Goal: Find specific page/section: Find specific page/section

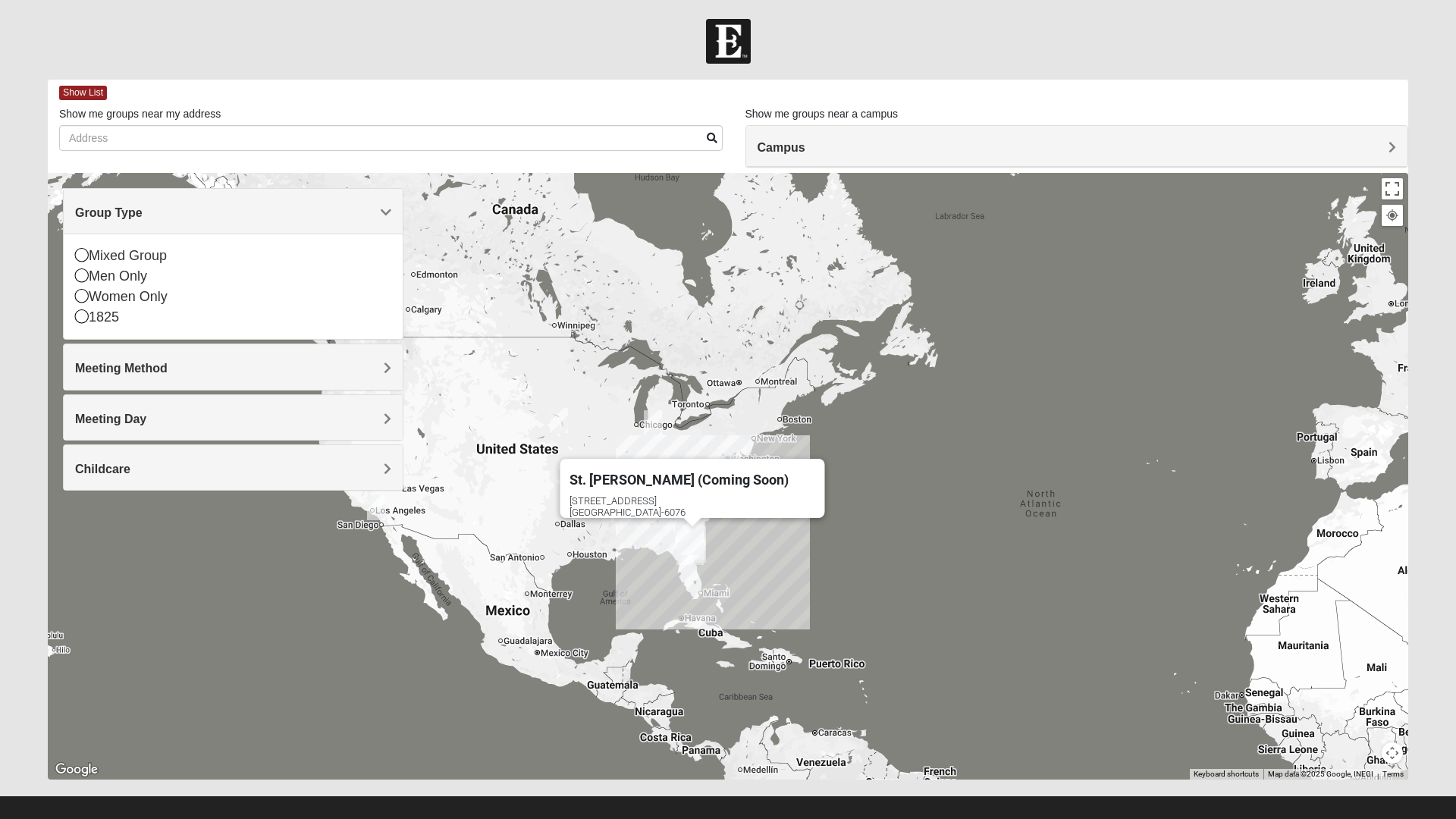
scroll to position [16, 0]
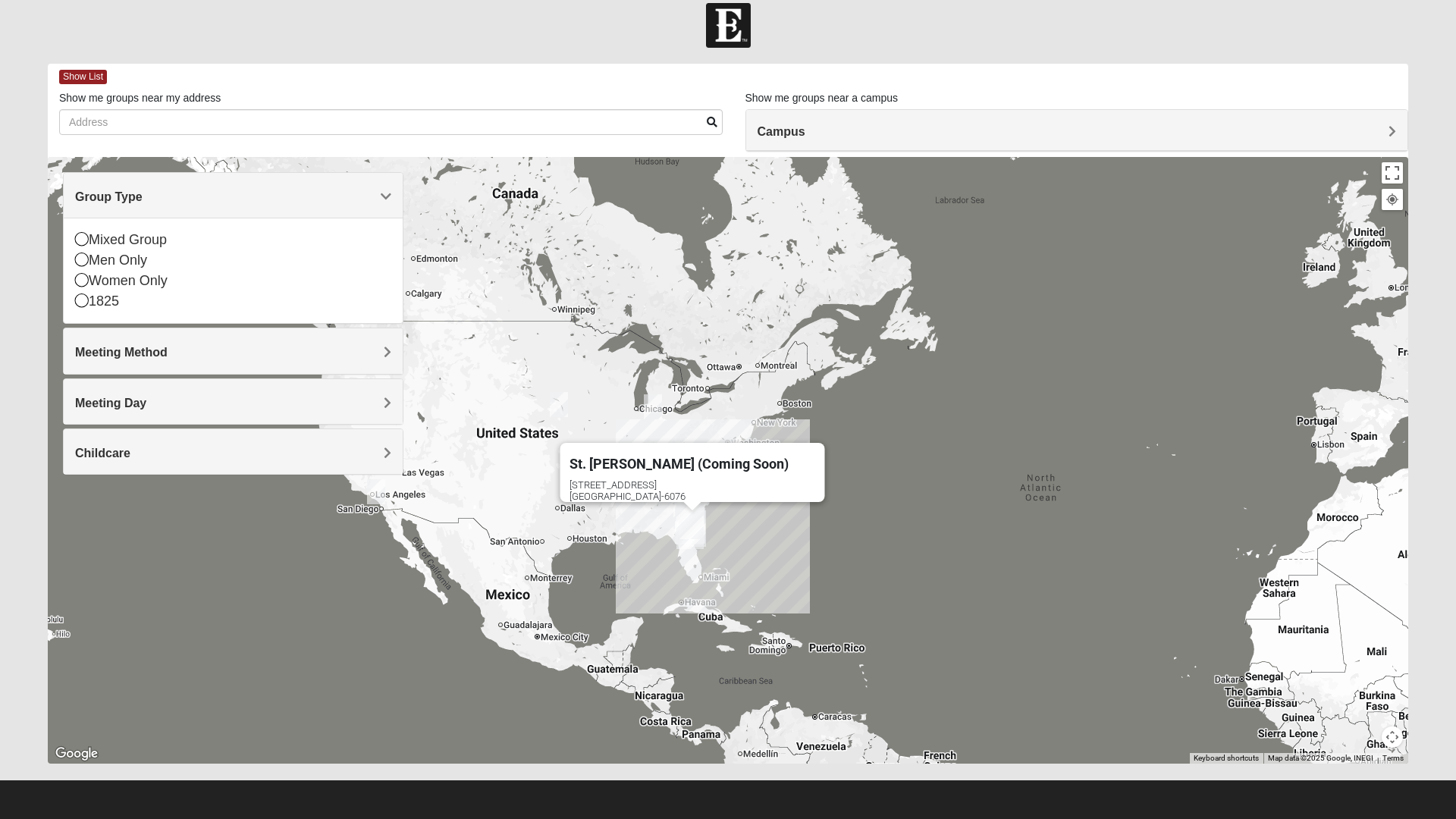
click at [91, 261] on div "Men Only" at bounding box center [233, 260] width 316 height 20
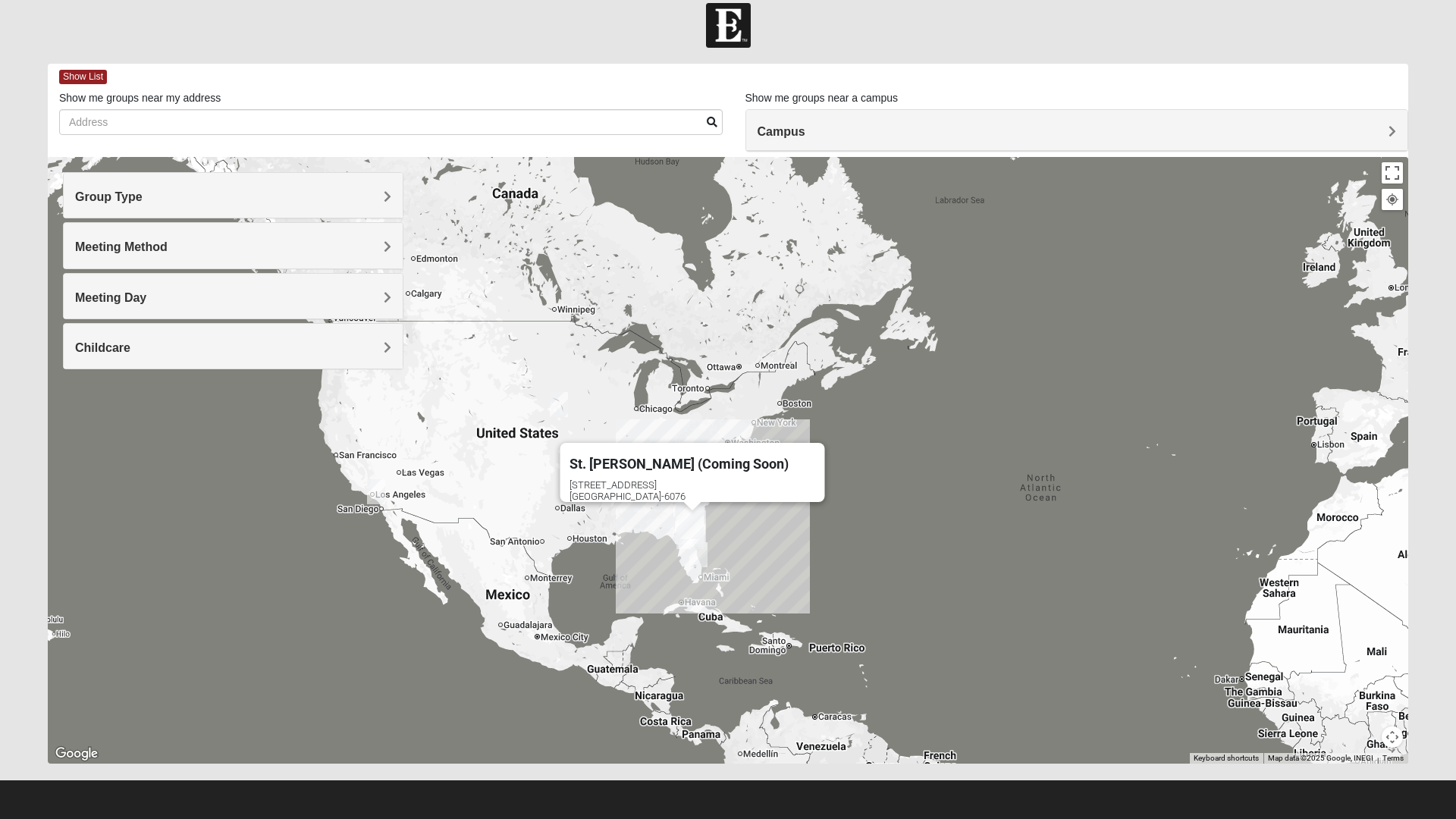
click at [121, 254] on span "Meeting Method" at bounding box center [121, 247] width 93 height 13
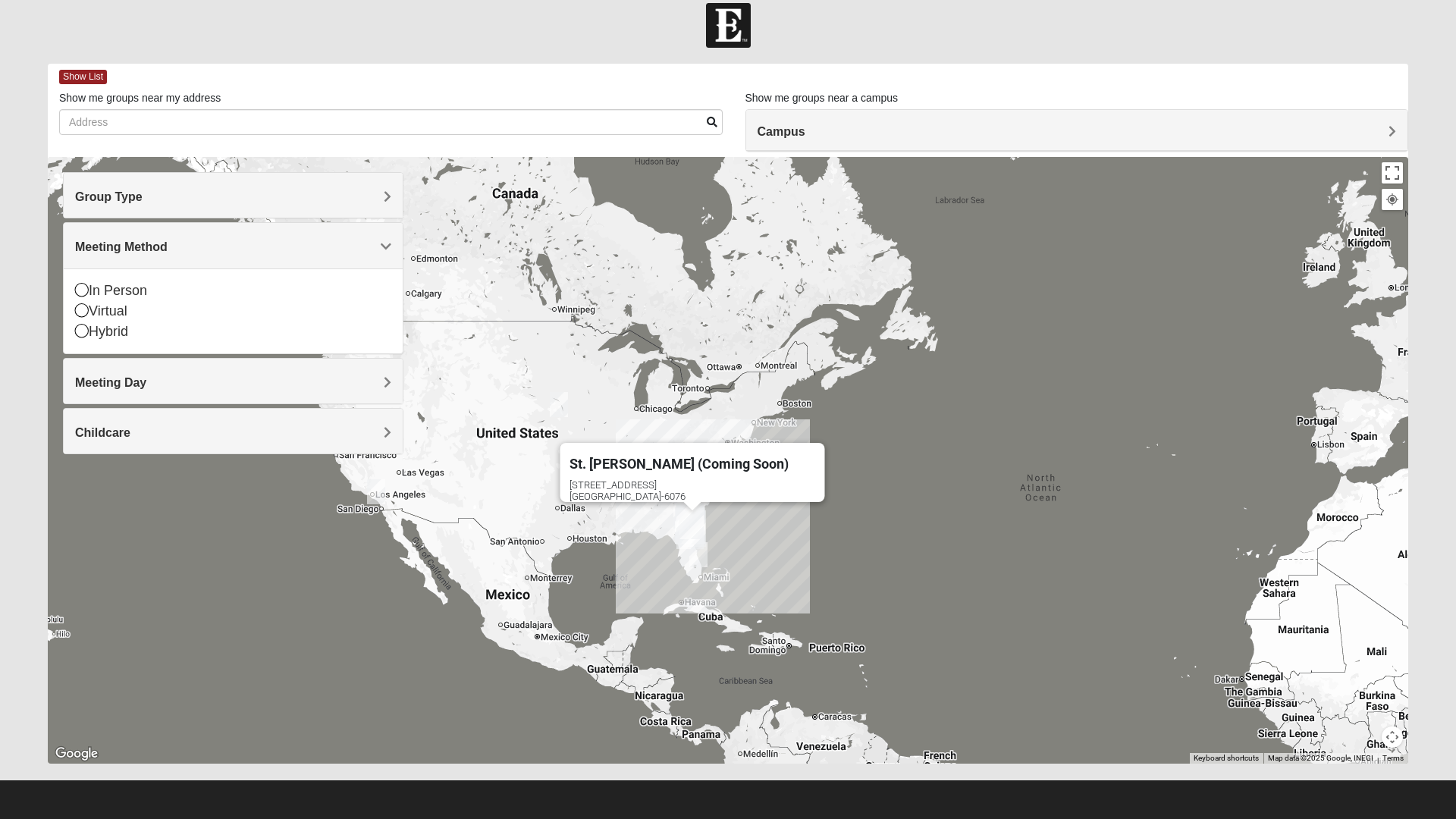
click at [101, 201] on span "Group Type" at bounding box center [108, 197] width 67 height 13
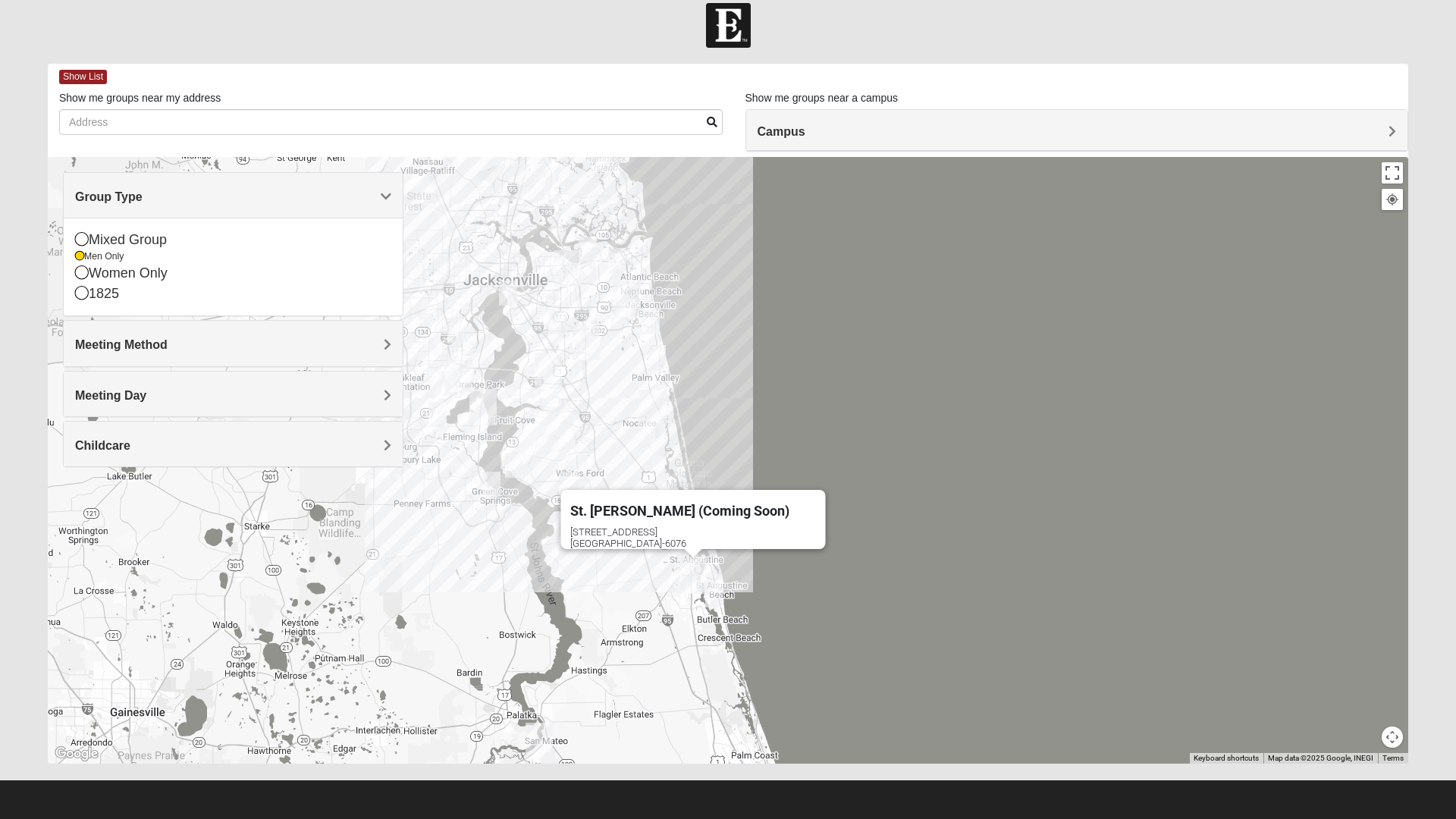
click at [85, 413] on div "Meeting Day" at bounding box center [233, 393] width 339 height 45
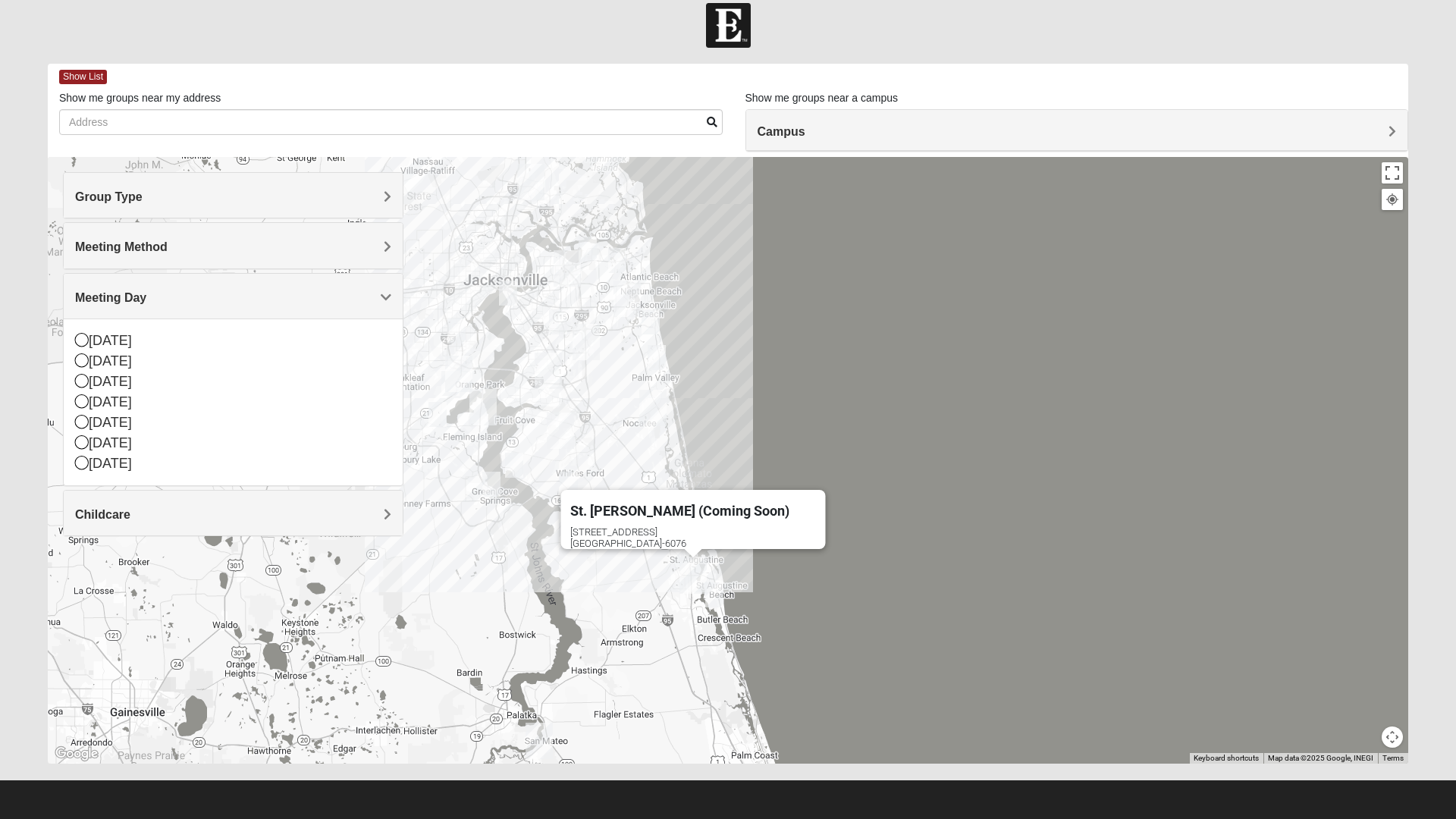
click at [93, 401] on div "[DATE]" at bounding box center [233, 401] width 316 height 20
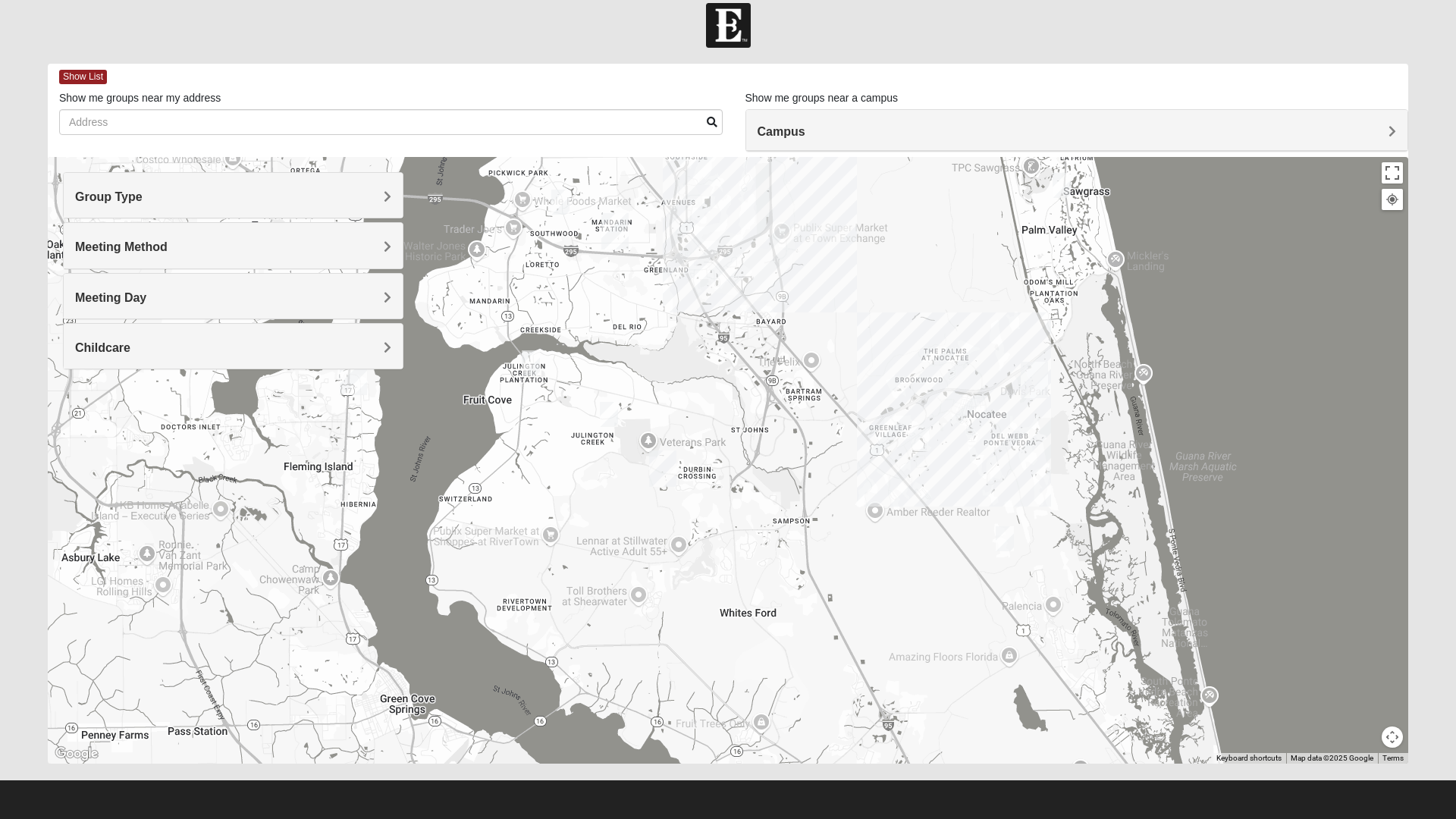
click at [532, 367] on img "Mens Goehring, Kauffman 32259" at bounding box center [530, 363] width 30 height 37
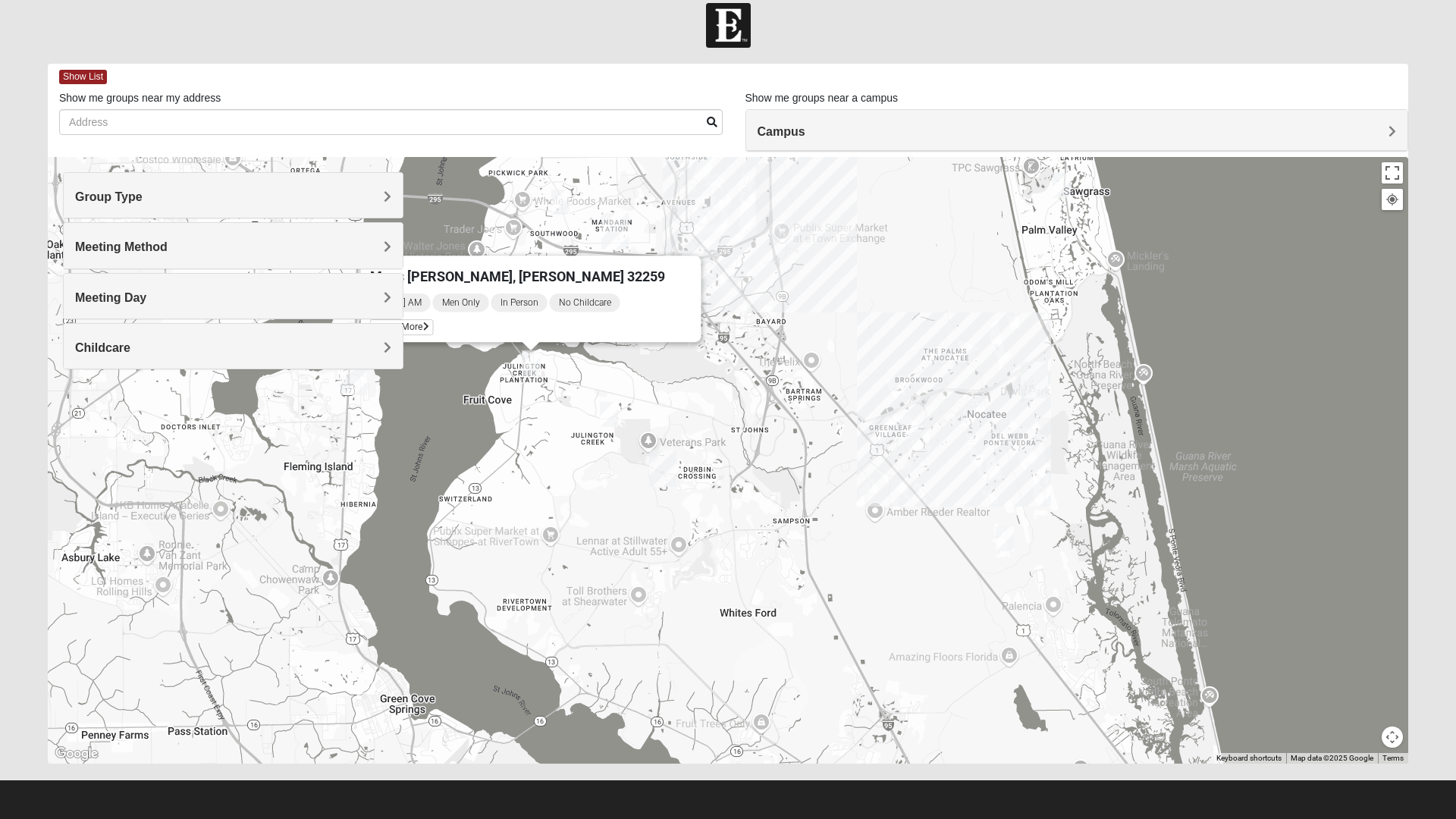
click at [104, 301] on span "Meeting Day" at bounding box center [111, 297] width 72 height 13
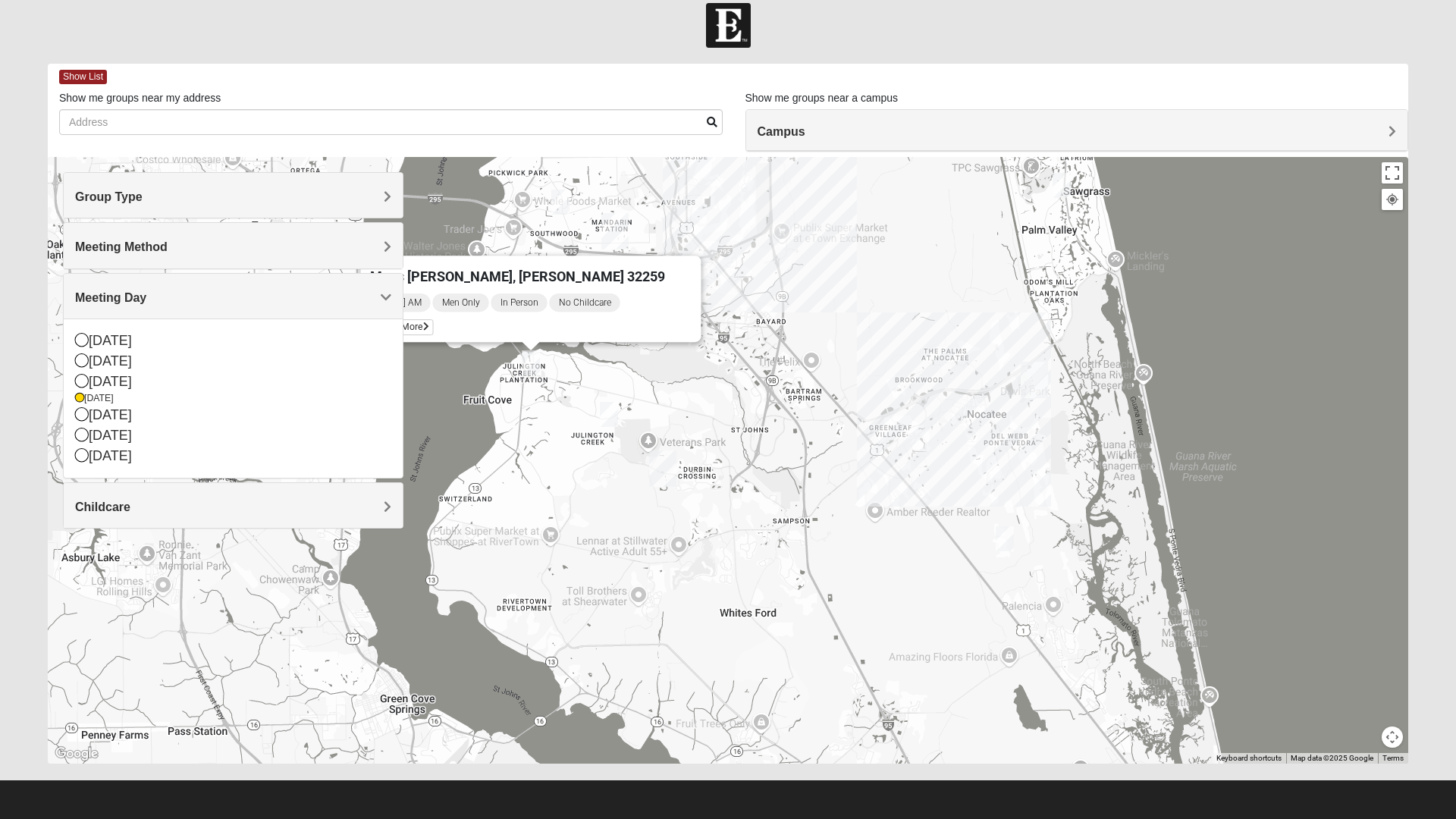
click at [89, 398] on div "[DATE]" at bounding box center [233, 398] width 316 height 13
click at [90, 383] on div "[DATE]" at bounding box center [233, 381] width 316 height 20
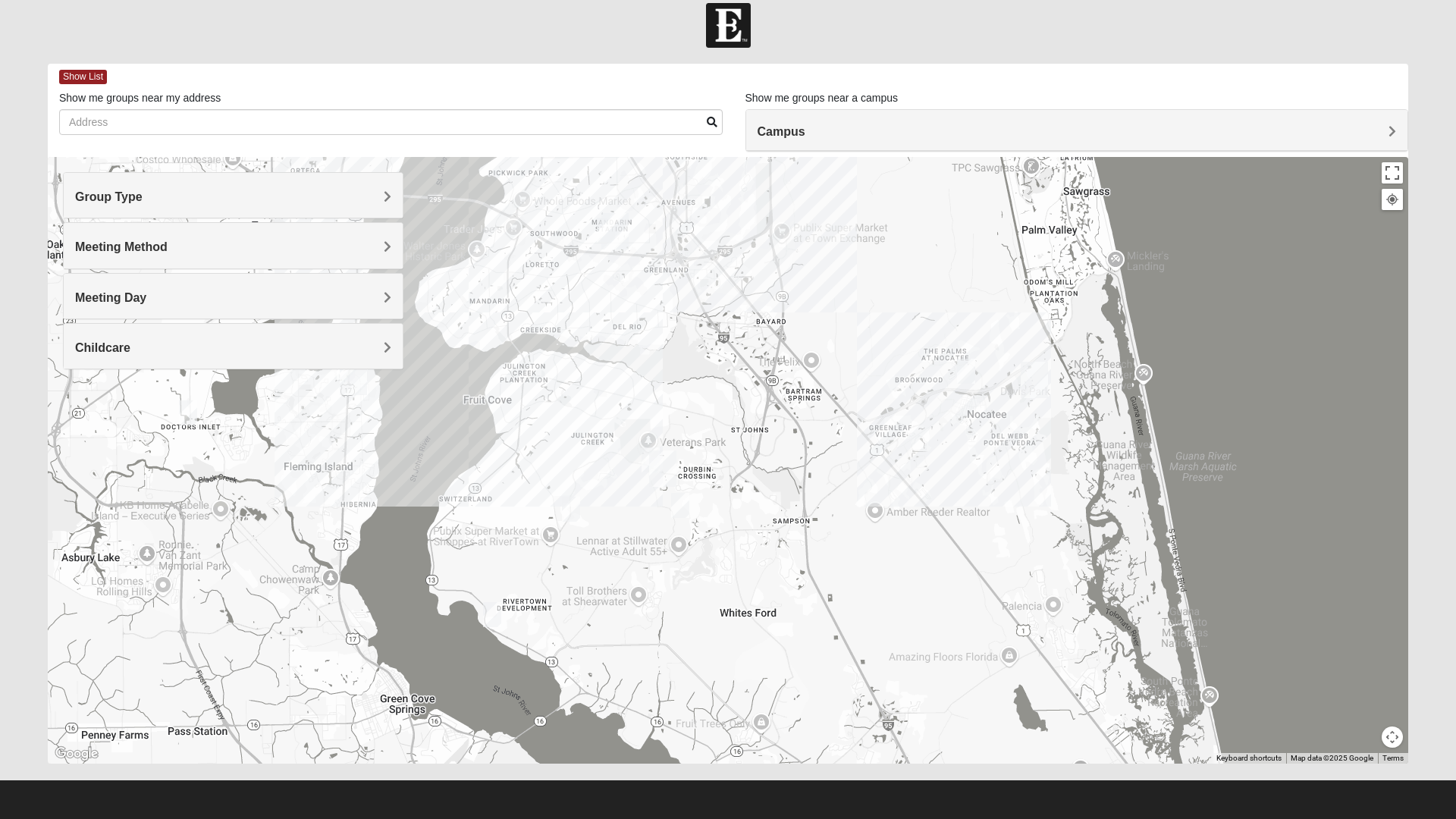
click at [96, 295] on span "Meeting Day" at bounding box center [111, 297] width 72 height 13
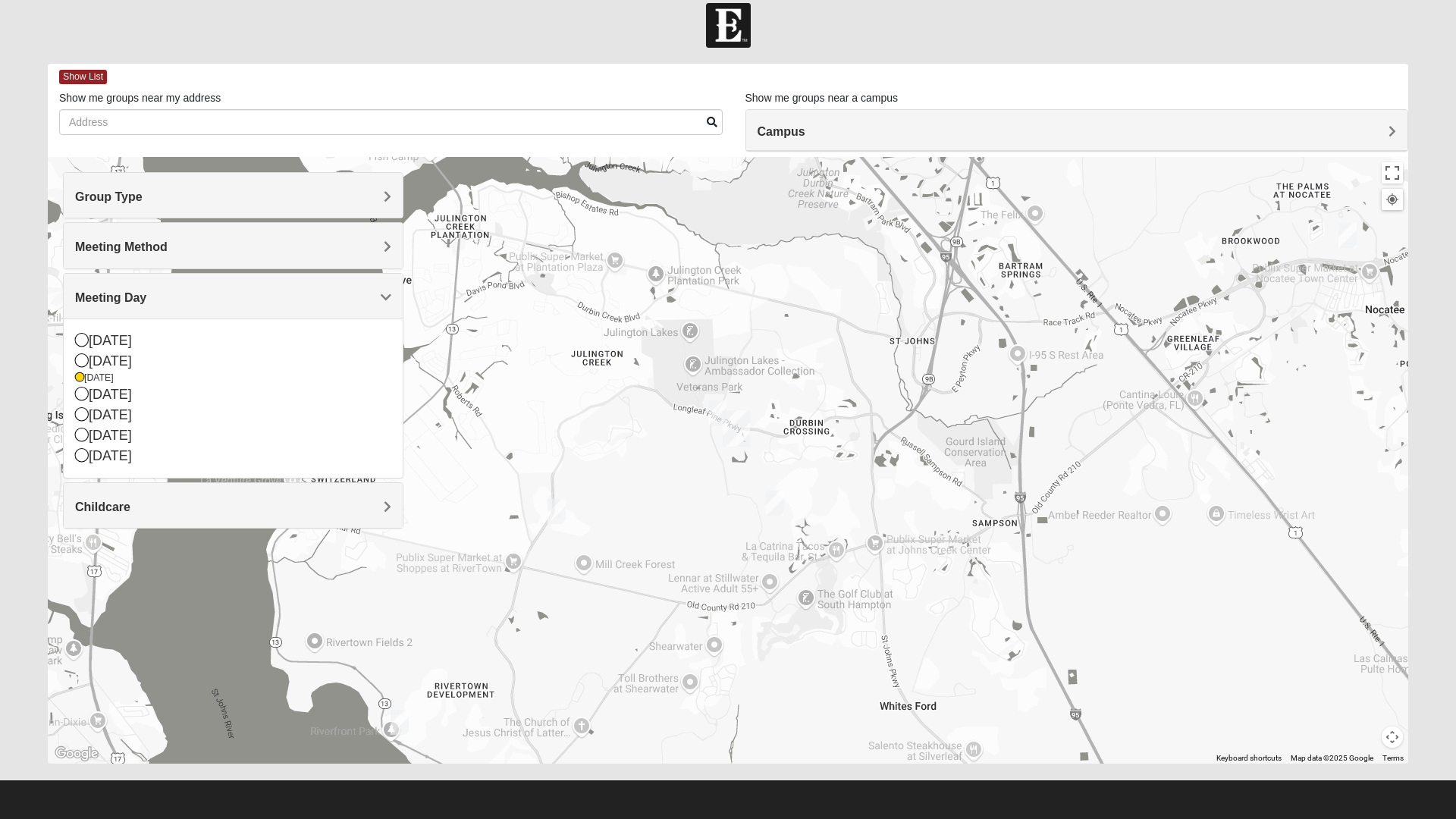
click at [715, 408] on img "On Campus Mens Otts 32259" at bounding box center [717, 413] width 30 height 37
click at [784, 512] on img "Mens McClafferty 32095" at bounding box center [775, 503] width 30 height 37
click at [554, 511] on img "Mens Cathcart 32259" at bounding box center [556, 511] width 30 height 37
click at [457, 470] on span "Learn More" at bounding box center [468, 477] width 63 height 16
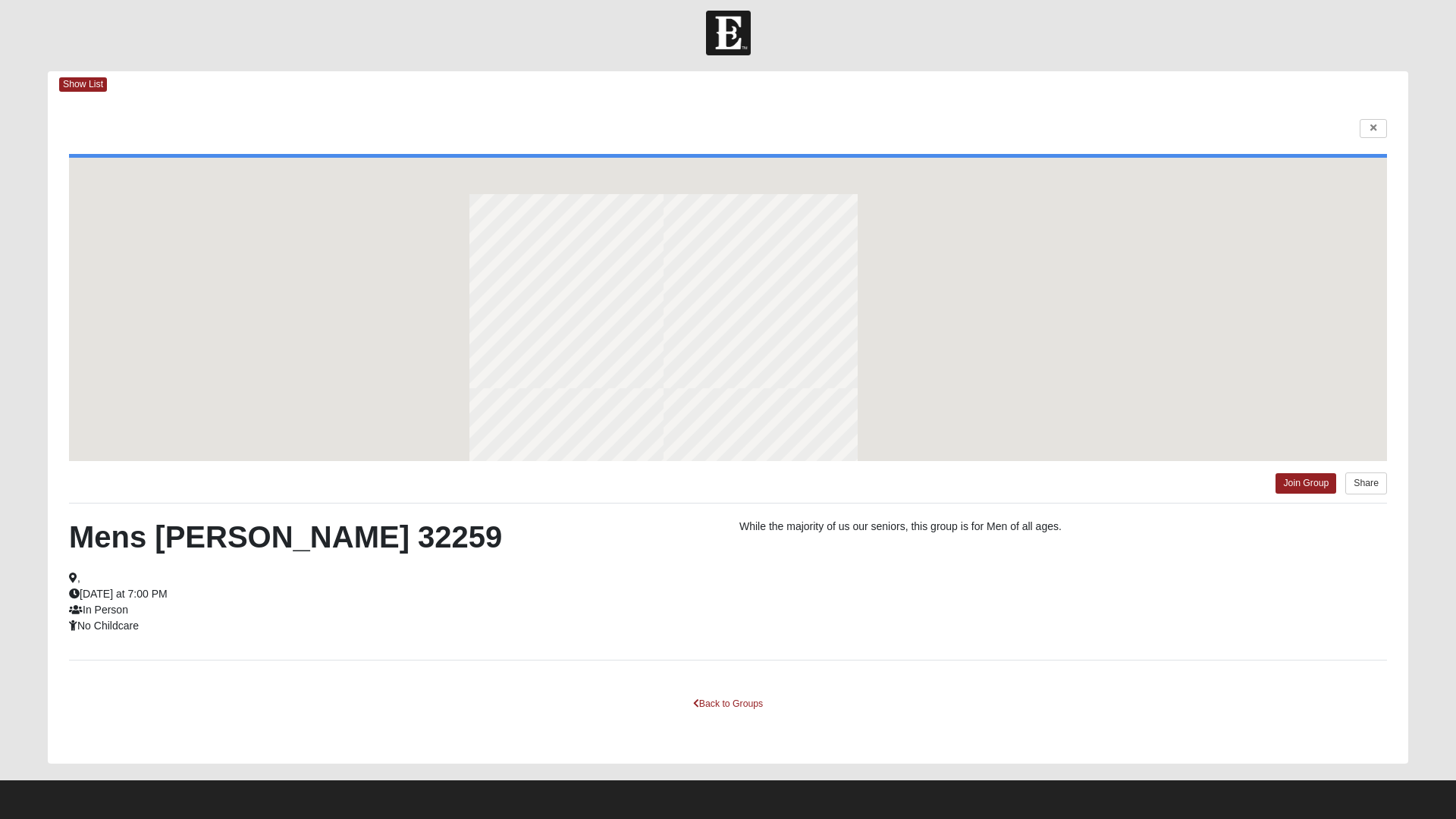
scroll to position [8, 0]
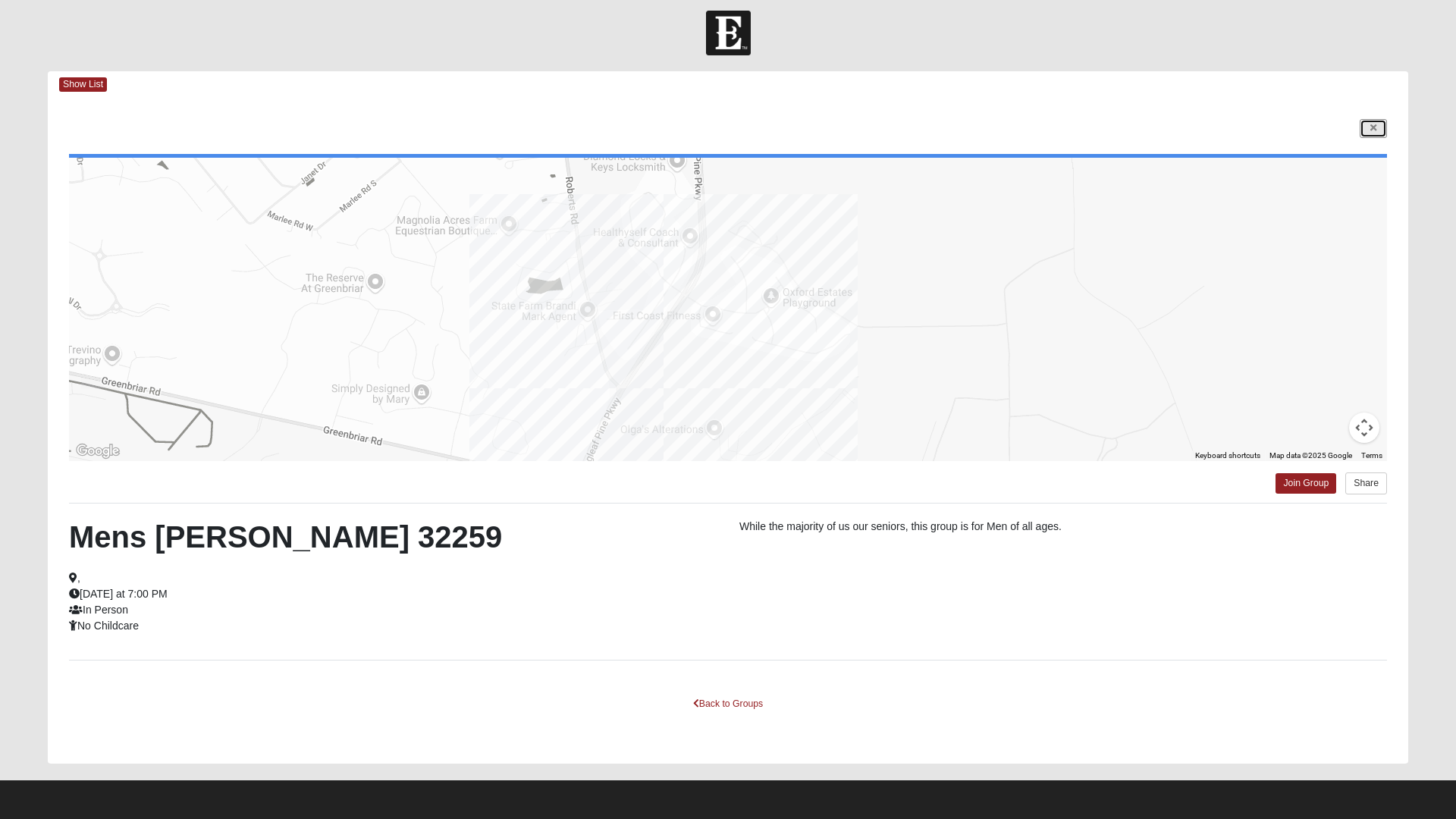
click at [1363, 133] on link at bounding box center [1374, 128] width 28 height 19
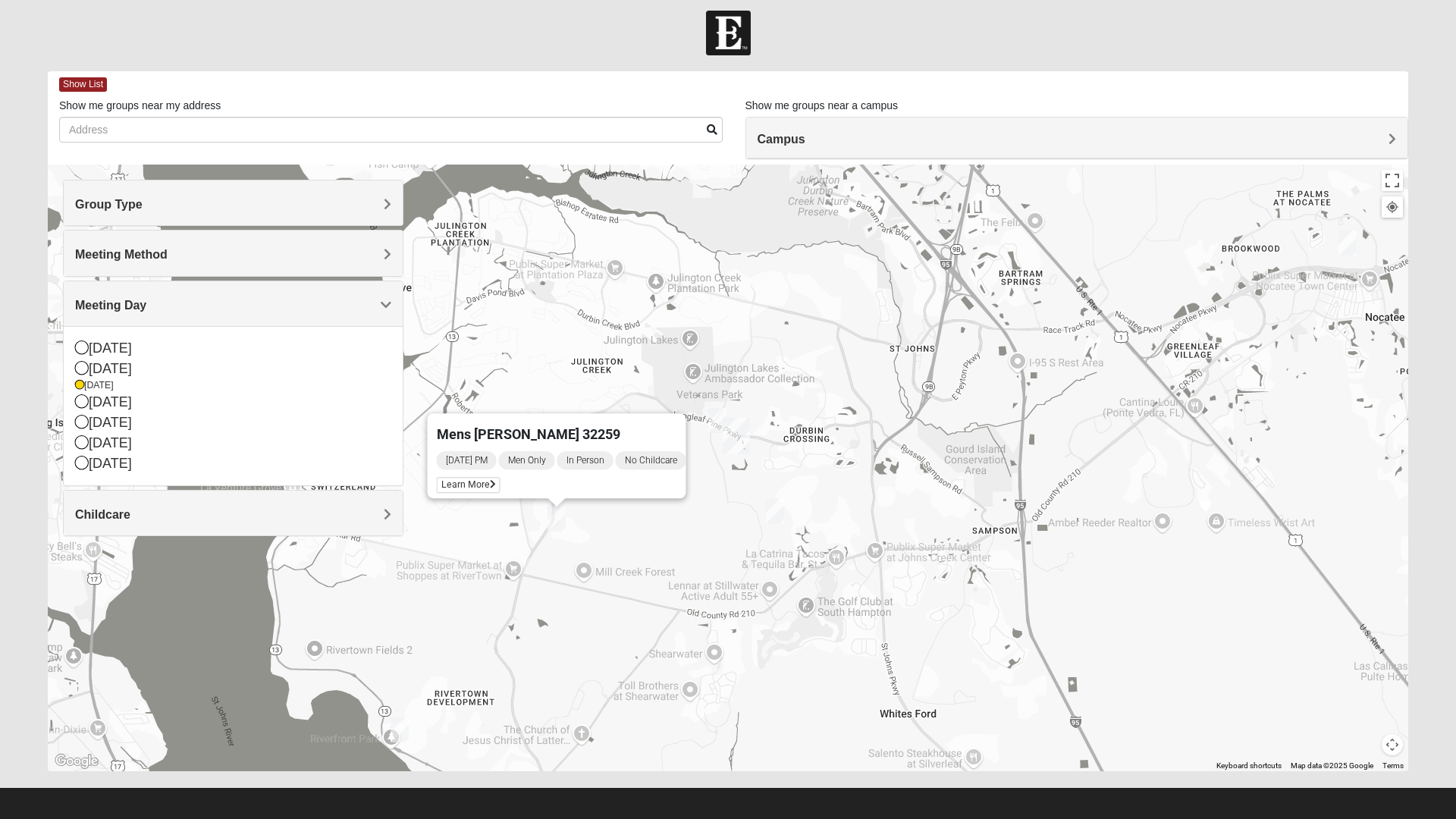
click at [396, 724] on img "Mens Contreras 32259" at bounding box center [399, 730] width 30 height 37
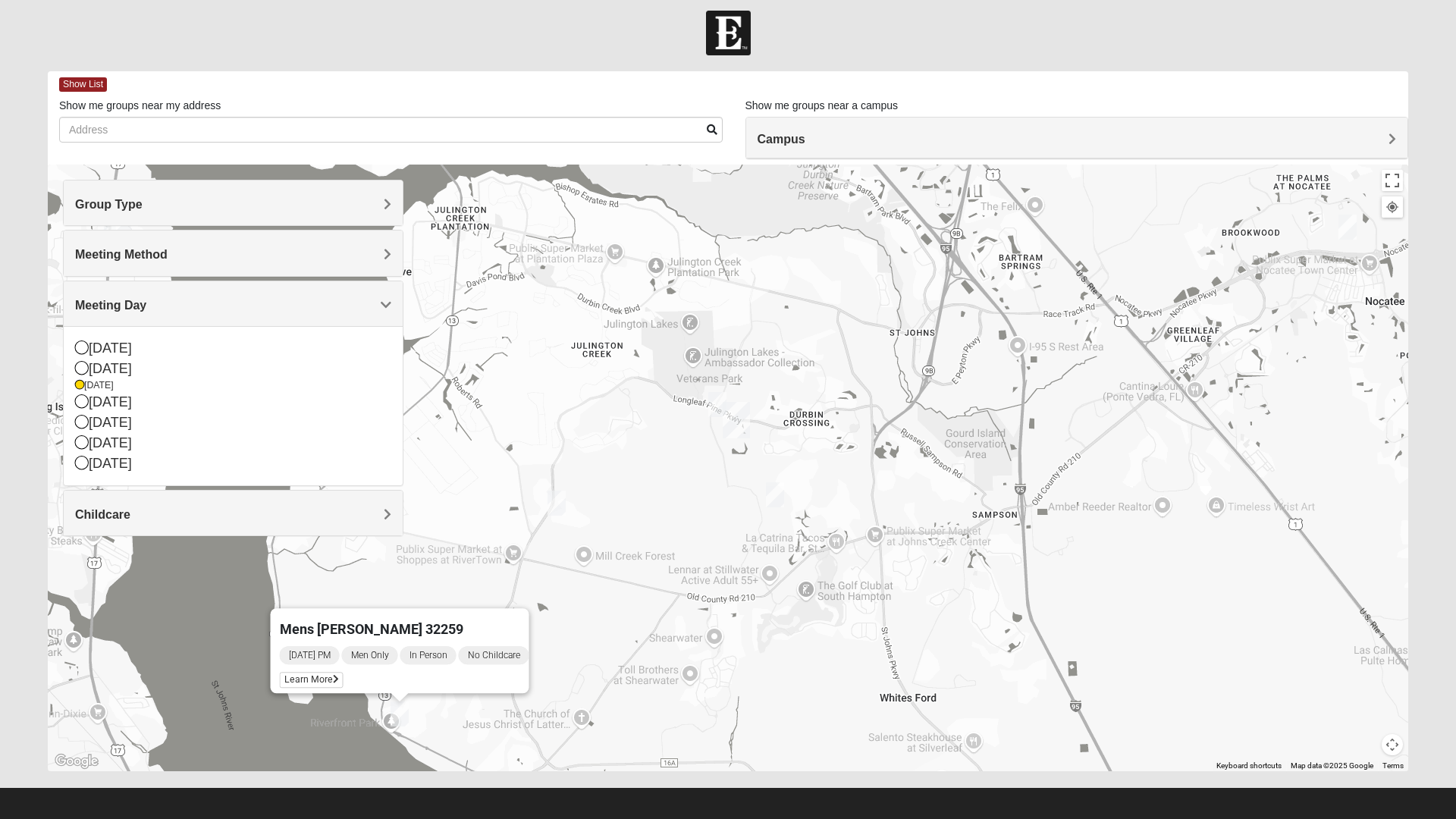
click at [304, 672] on span "Learn More" at bounding box center [311, 680] width 63 height 16
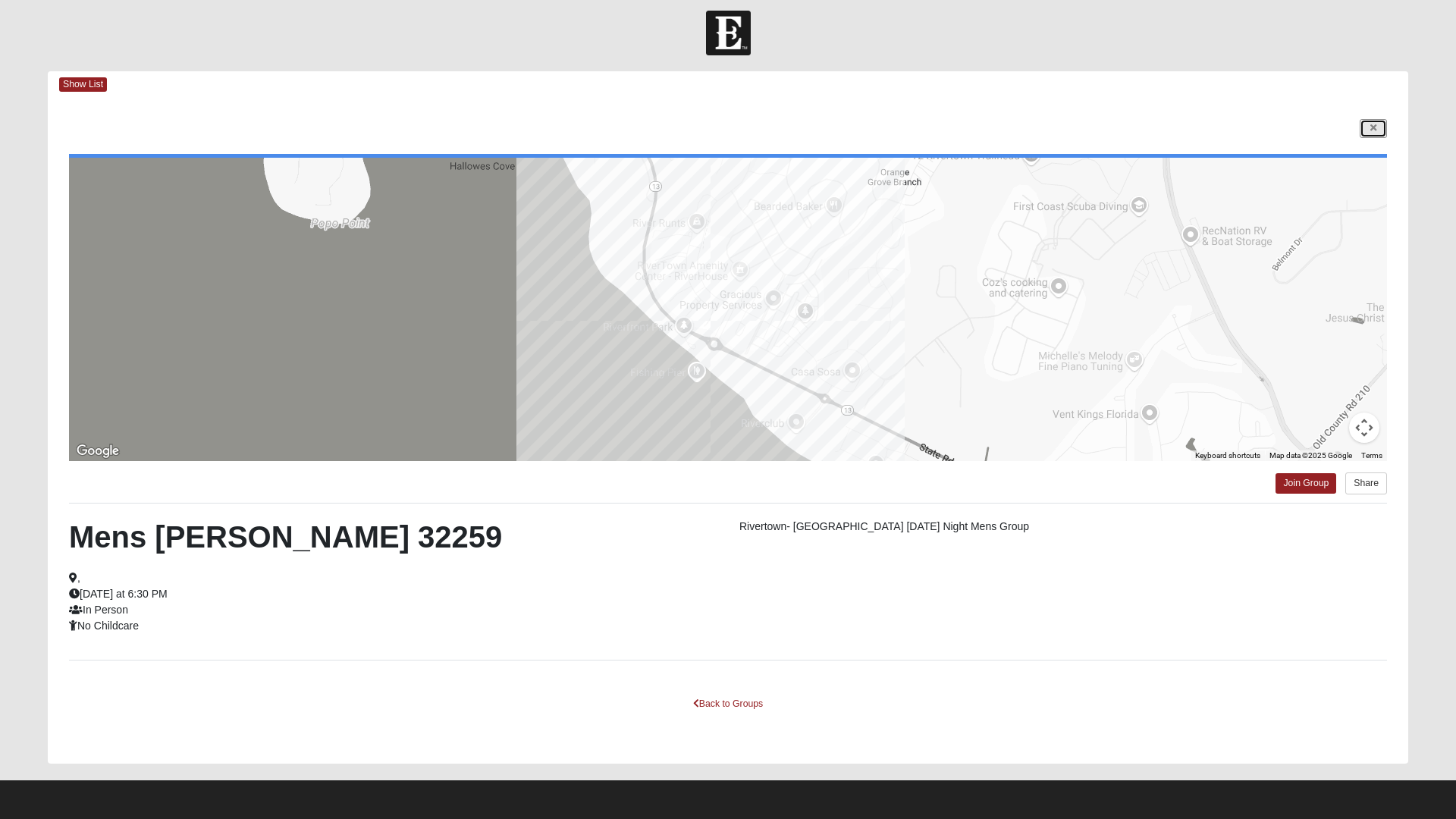
click at [1373, 129] on icon at bounding box center [1373, 128] width 6 height 9
